Goal: Transaction & Acquisition: Purchase product/service

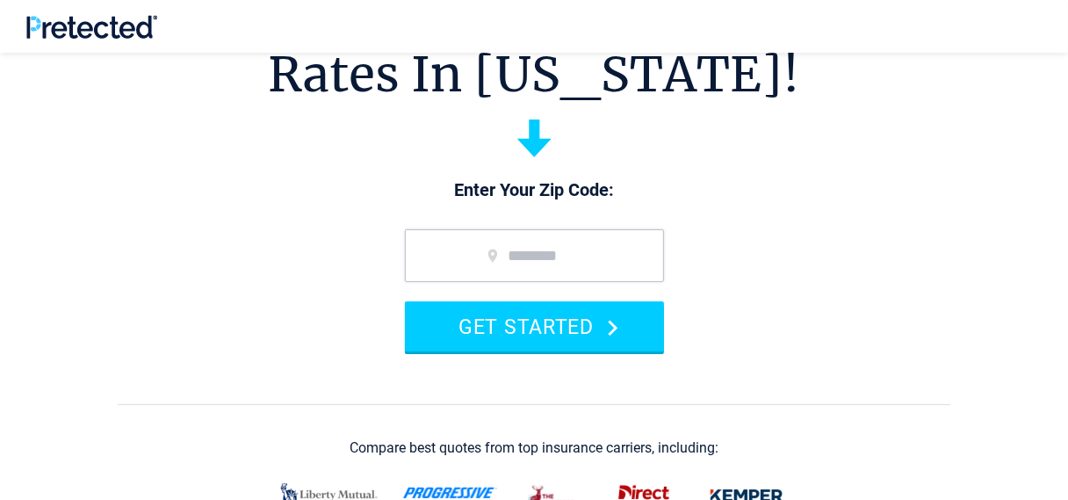
scroll to position [174, 0]
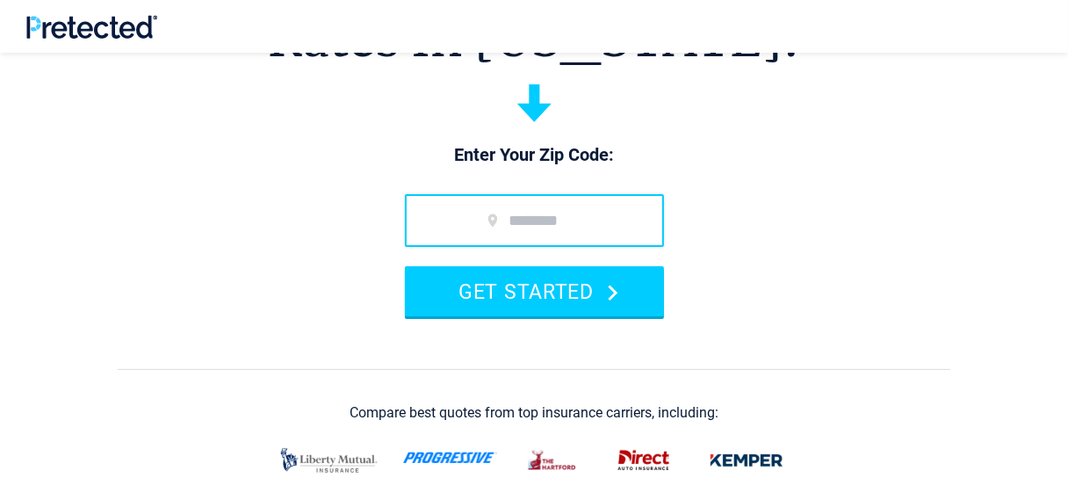
click at [426, 214] on input "zip code" at bounding box center [534, 220] width 259 height 53
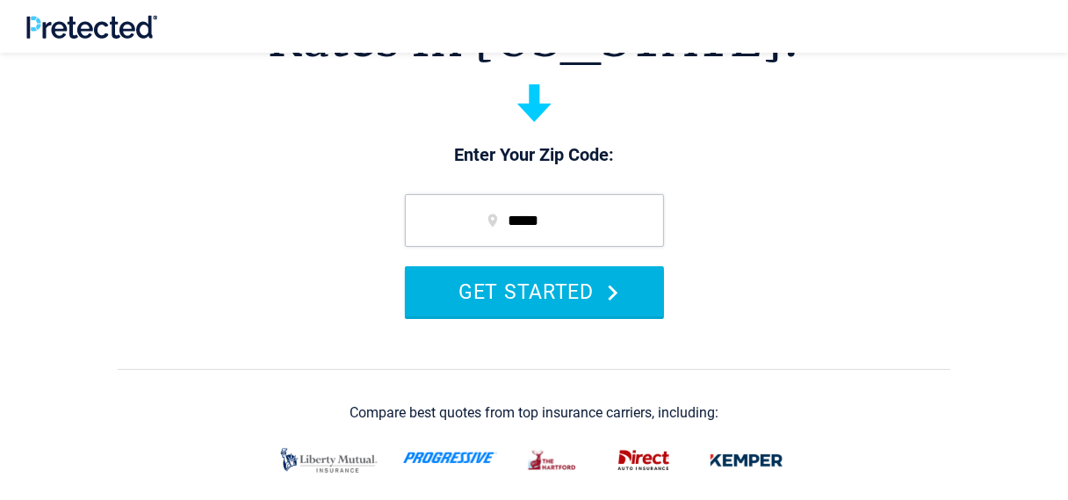
type input "*****"
click at [510, 283] on button "GET STARTED" at bounding box center [534, 291] width 259 height 50
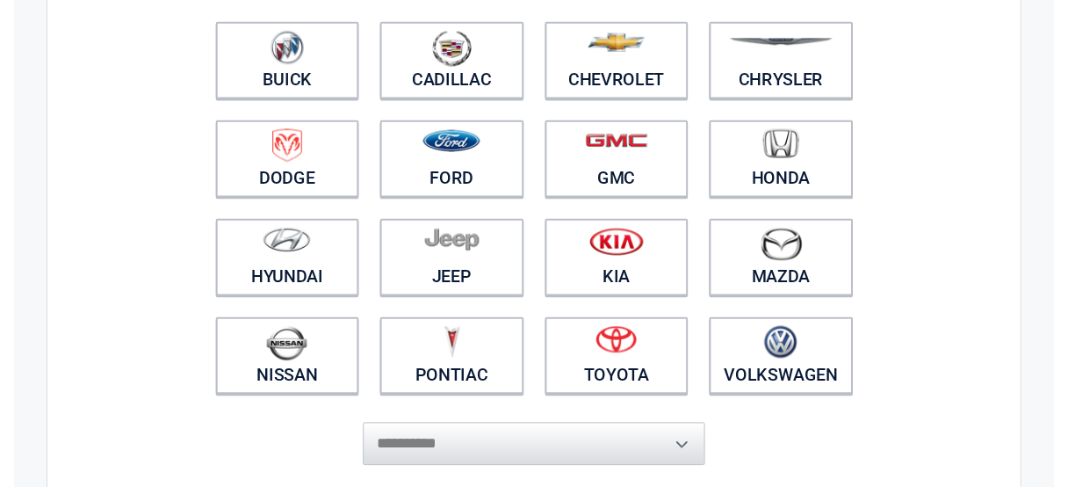
scroll to position [243, 0]
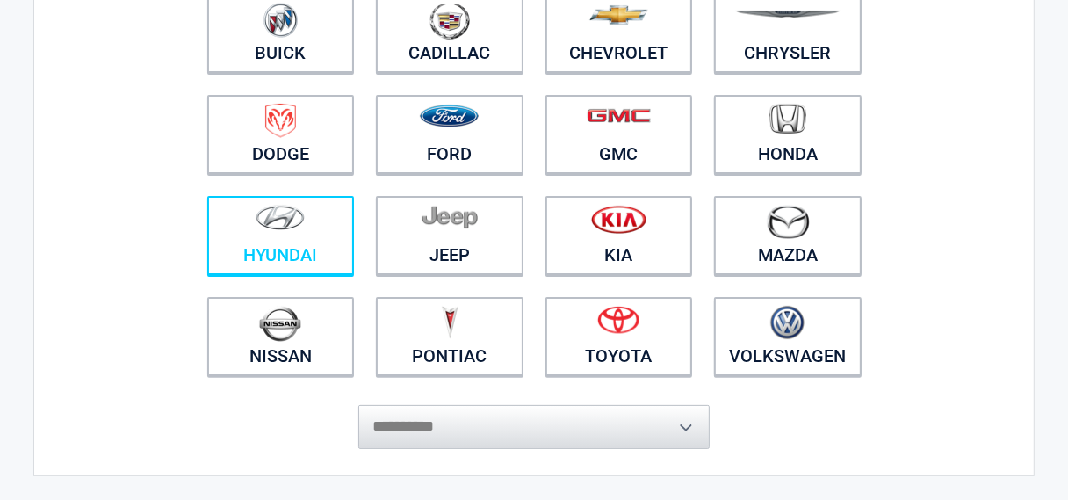
click at [255, 250] on link "Hyundai" at bounding box center [281, 235] width 148 height 79
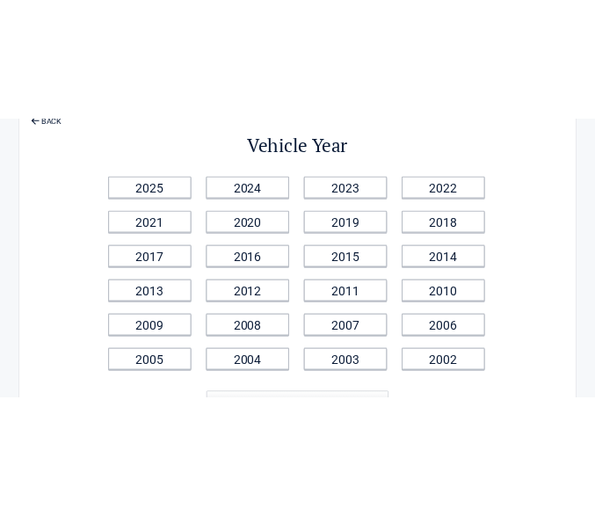
scroll to position [0, 0]
